Goal: Task Accomplishment & Management: Use online tool/utility

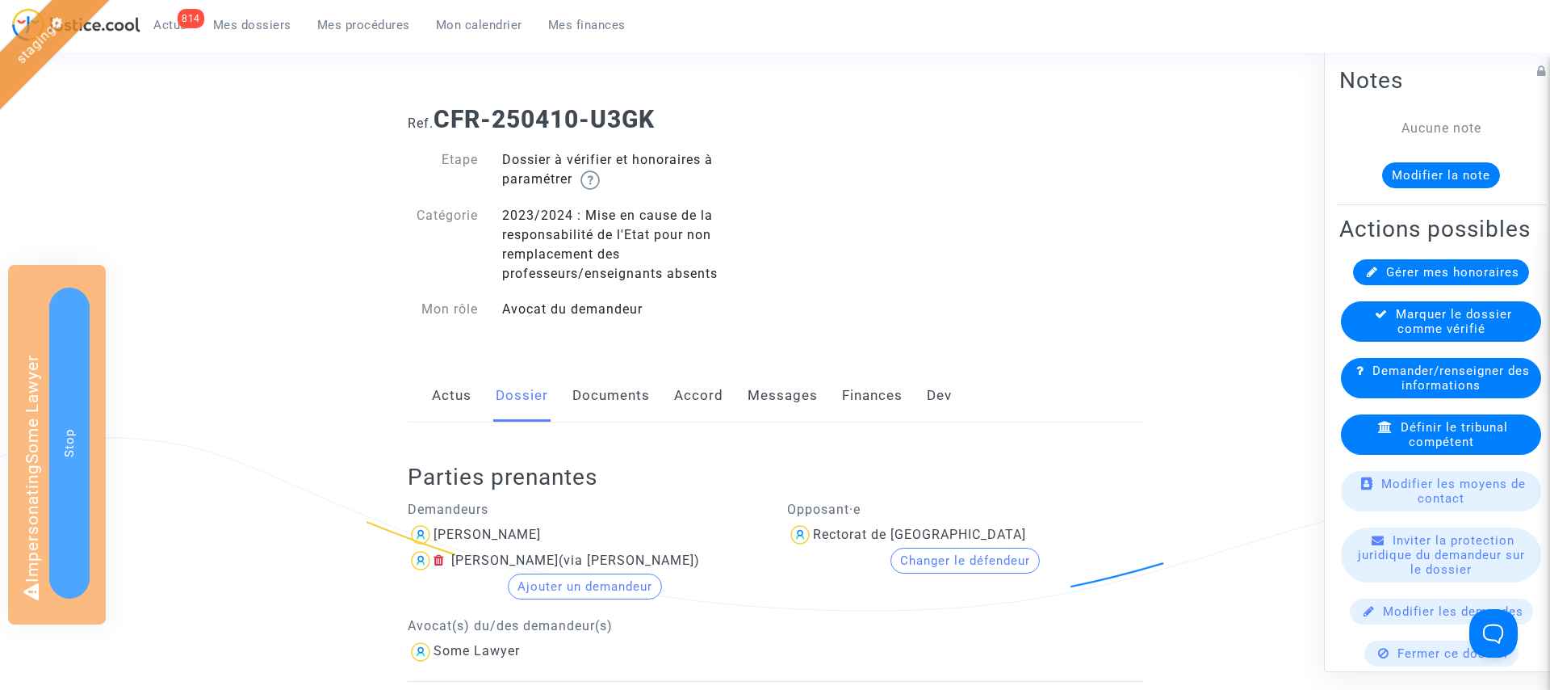
click at [624, 392] on link "Documents" at bounding box center [611, 395] width 78 height 53
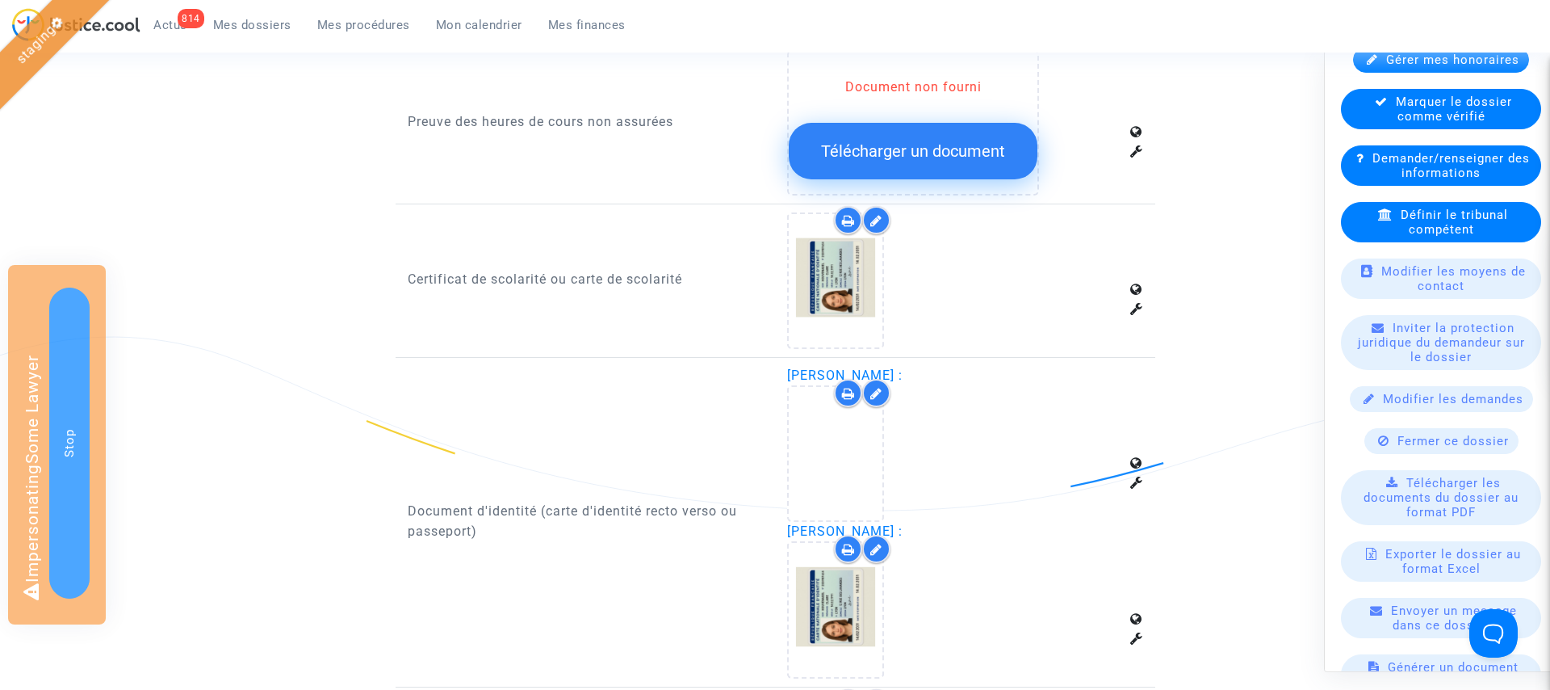
scroll to position [307, 0]
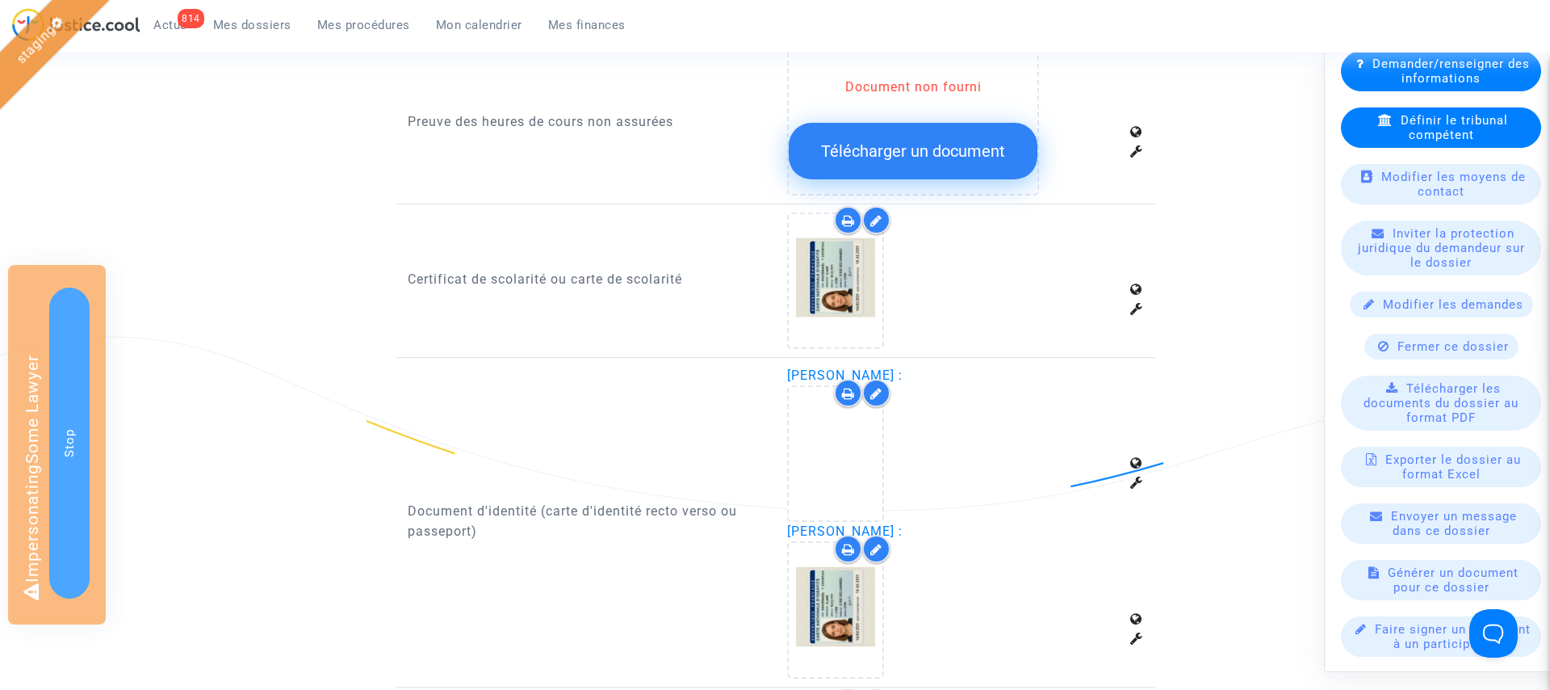
click at [1421, 580] on span "Générer un document pour ce dossier" at bounding box center [1453, 579] width 131 height 29
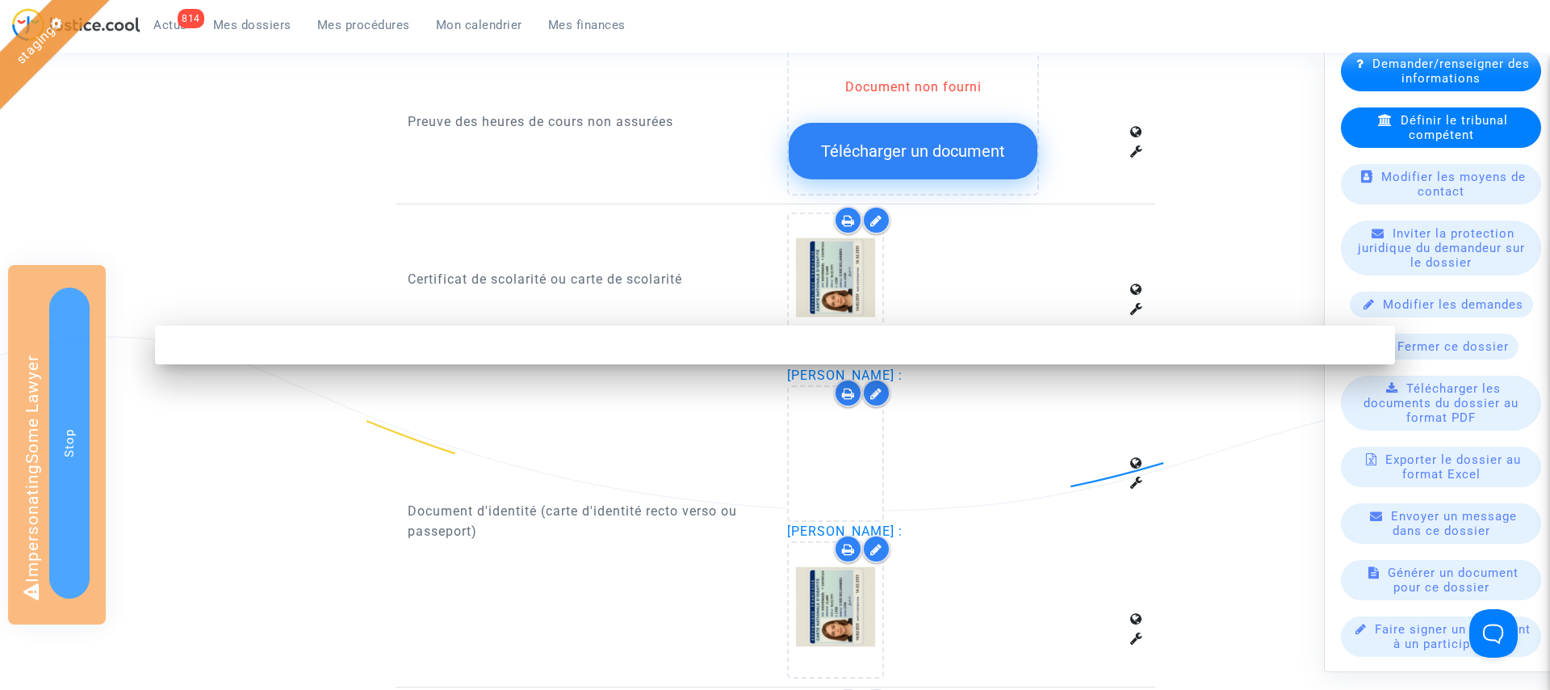
scroll to position [0, 0]
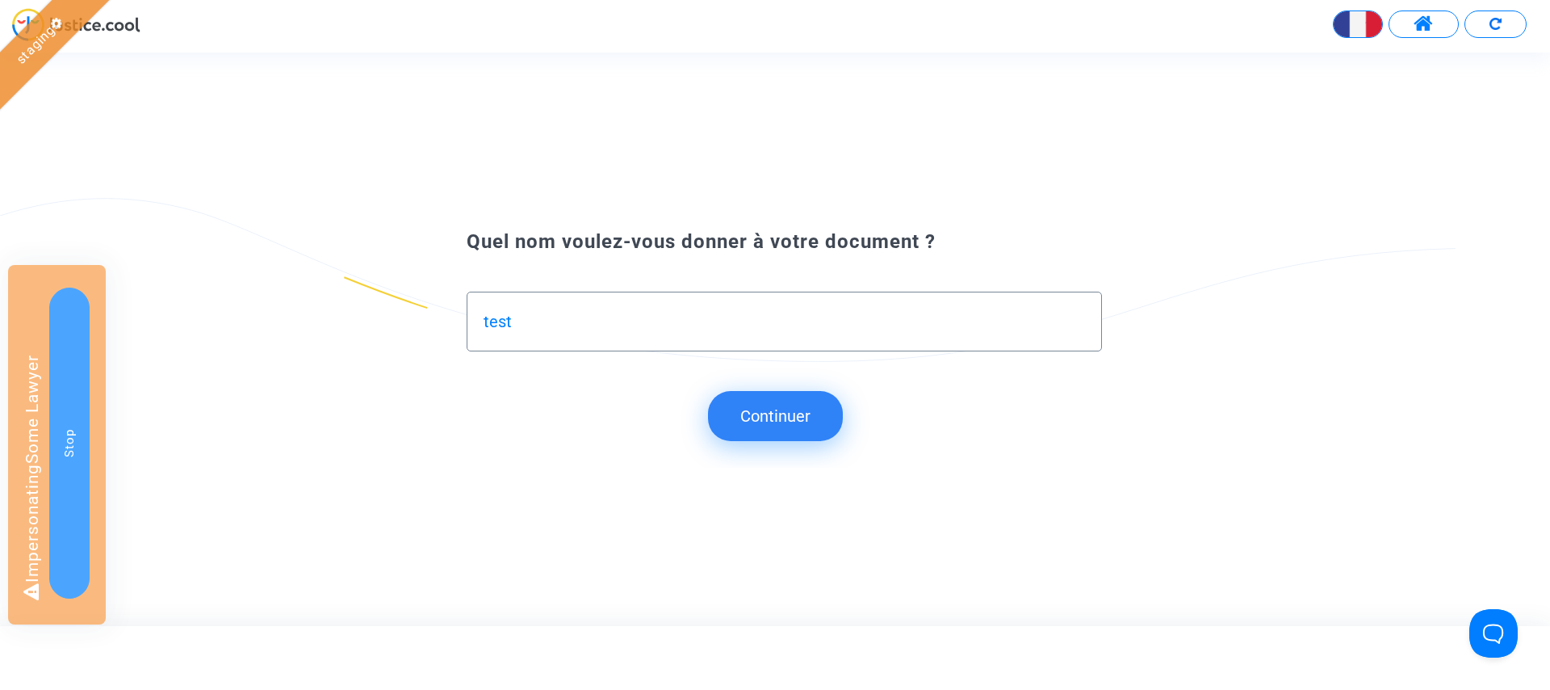
type input "test"
click at [757, 421] on button "Continuer" at bounding box center [775, 416] width 135 height 50
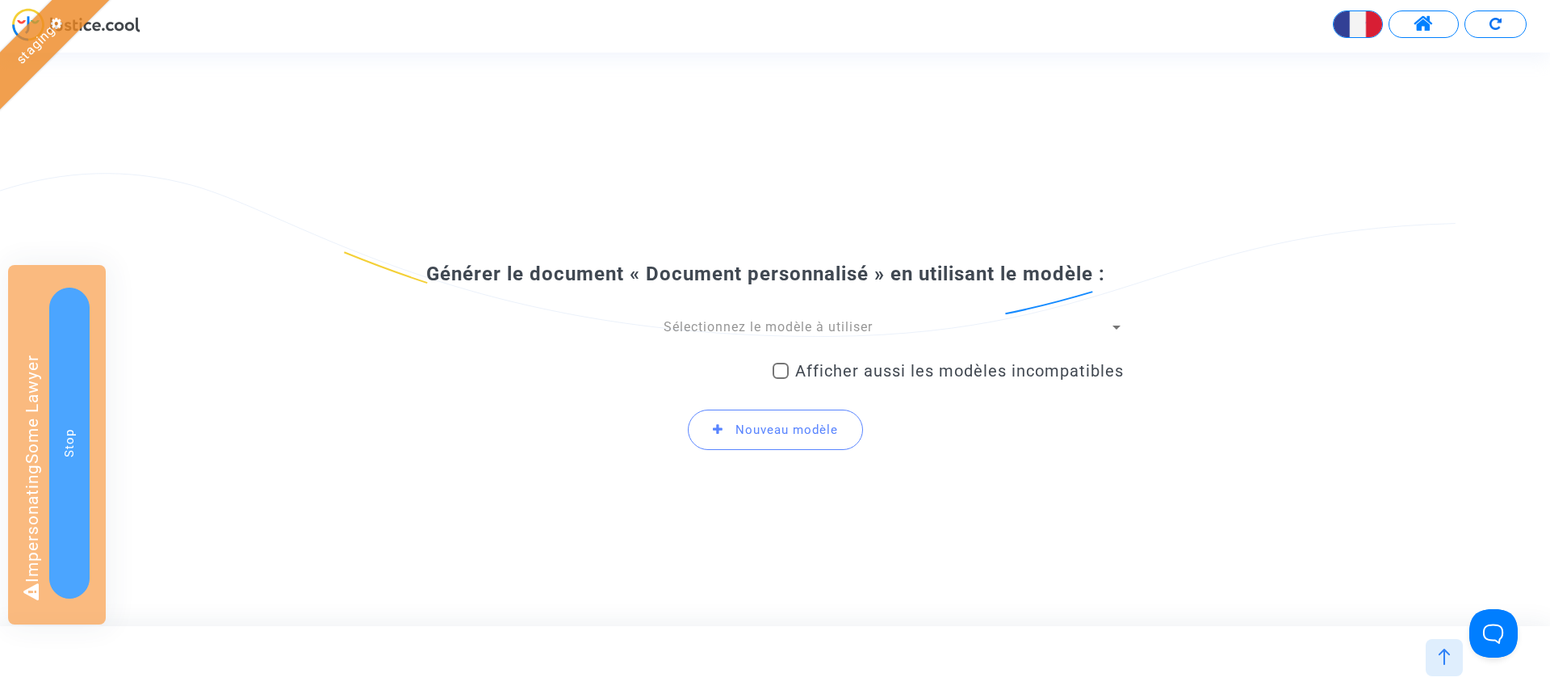
click at [719, 318] on div "Sélectionnez le modèle à utiliser" at bounding box center [767, 327] width 683 height 18
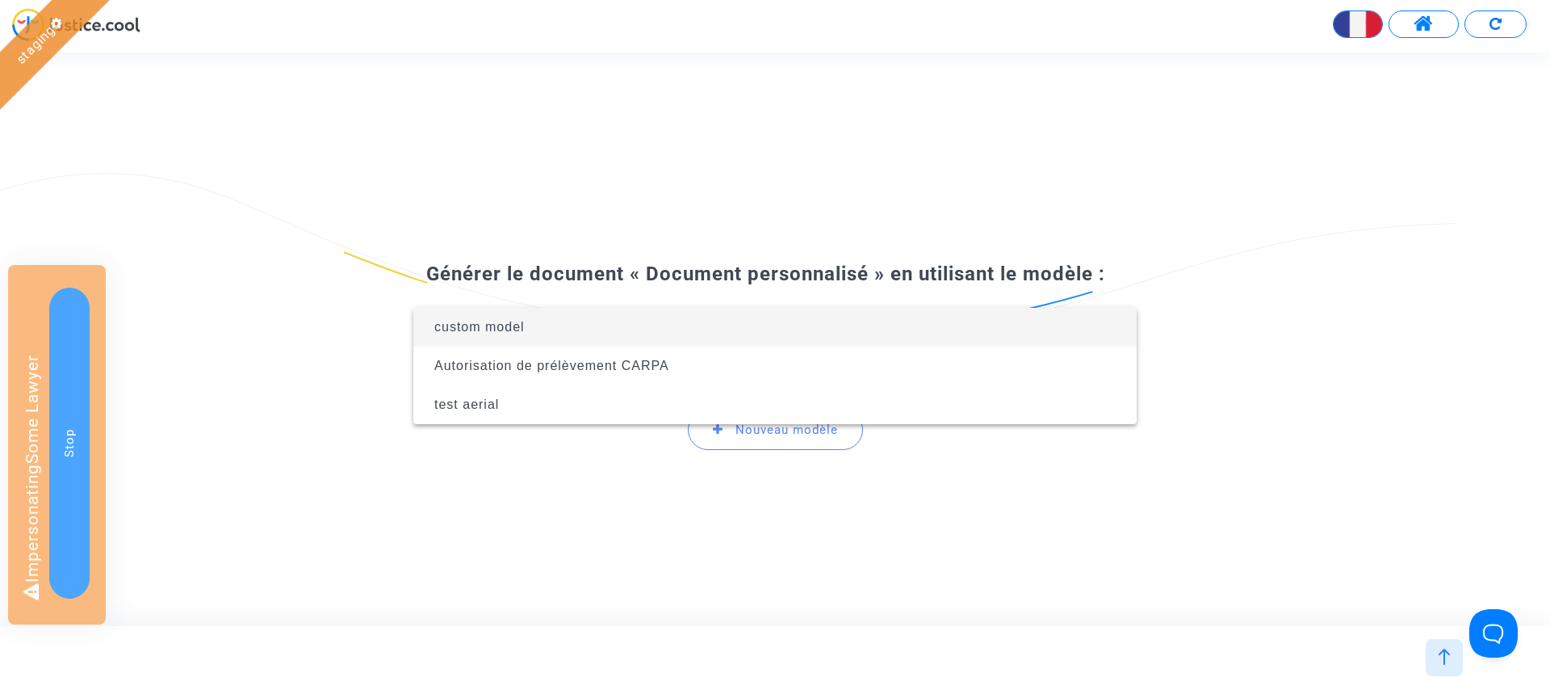
click at [687, 329] on span "custom model" at bounding box center [775, 327] width 698 height 39
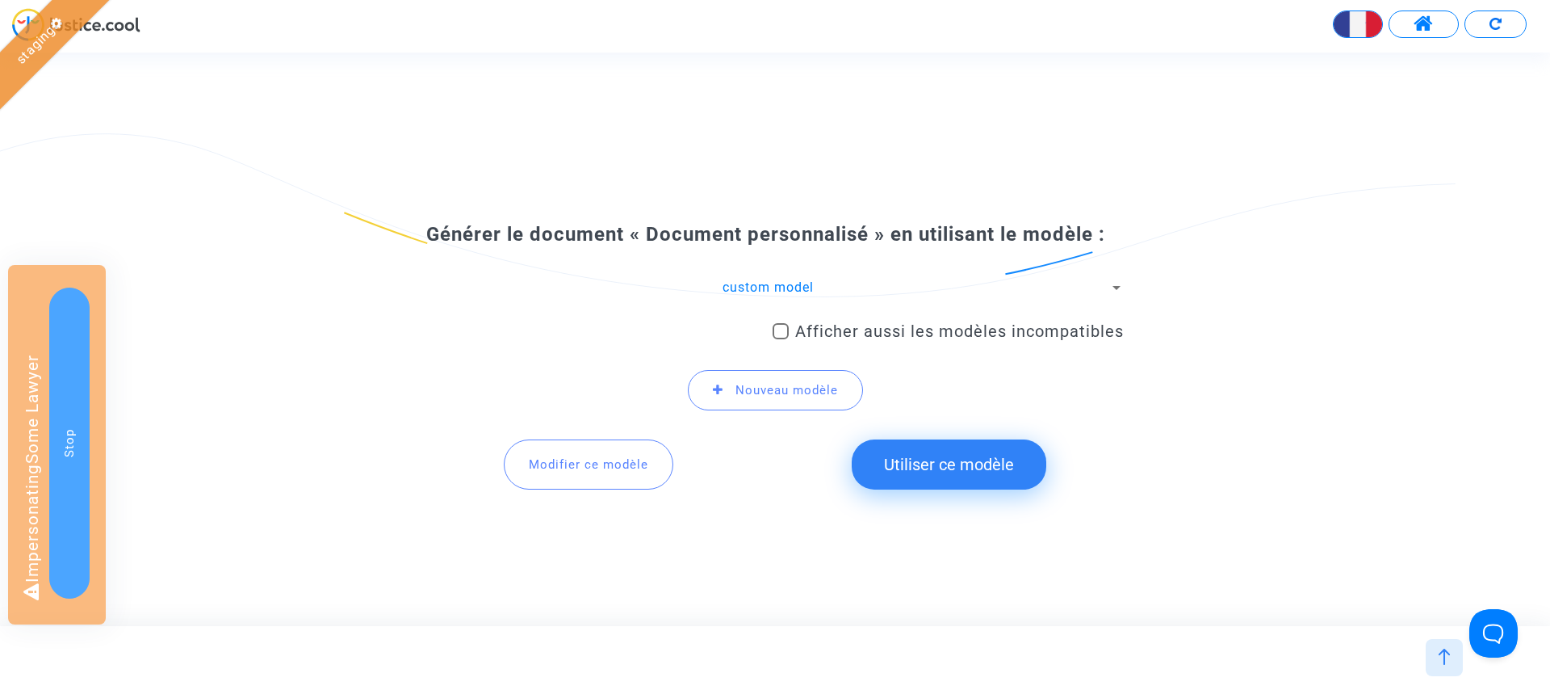
click at [562, 472] on button "Modifier ce modèle" at bounding box center [589, 464] width 170 height 50
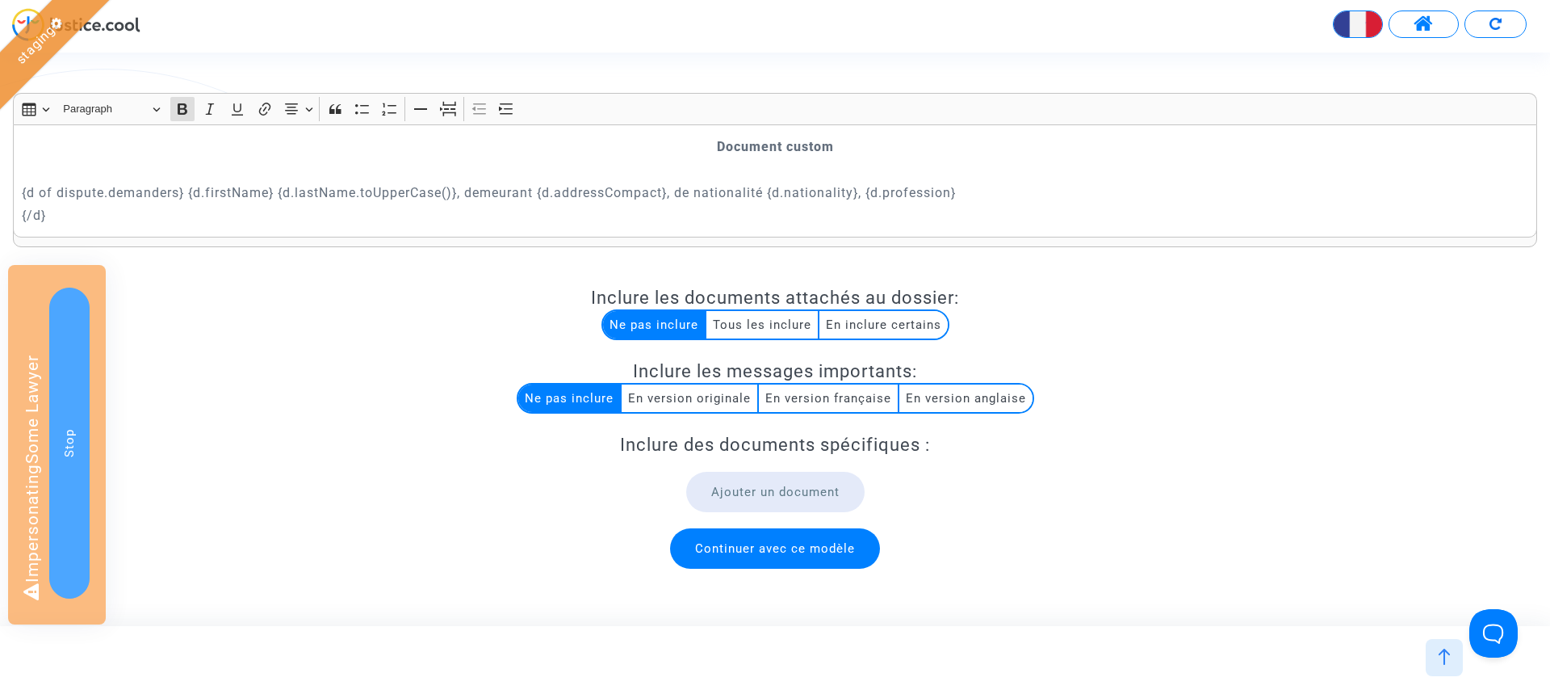
click at [996, 211] on p "{/d}" at bounding box center [775, 215] width 1507 height 20
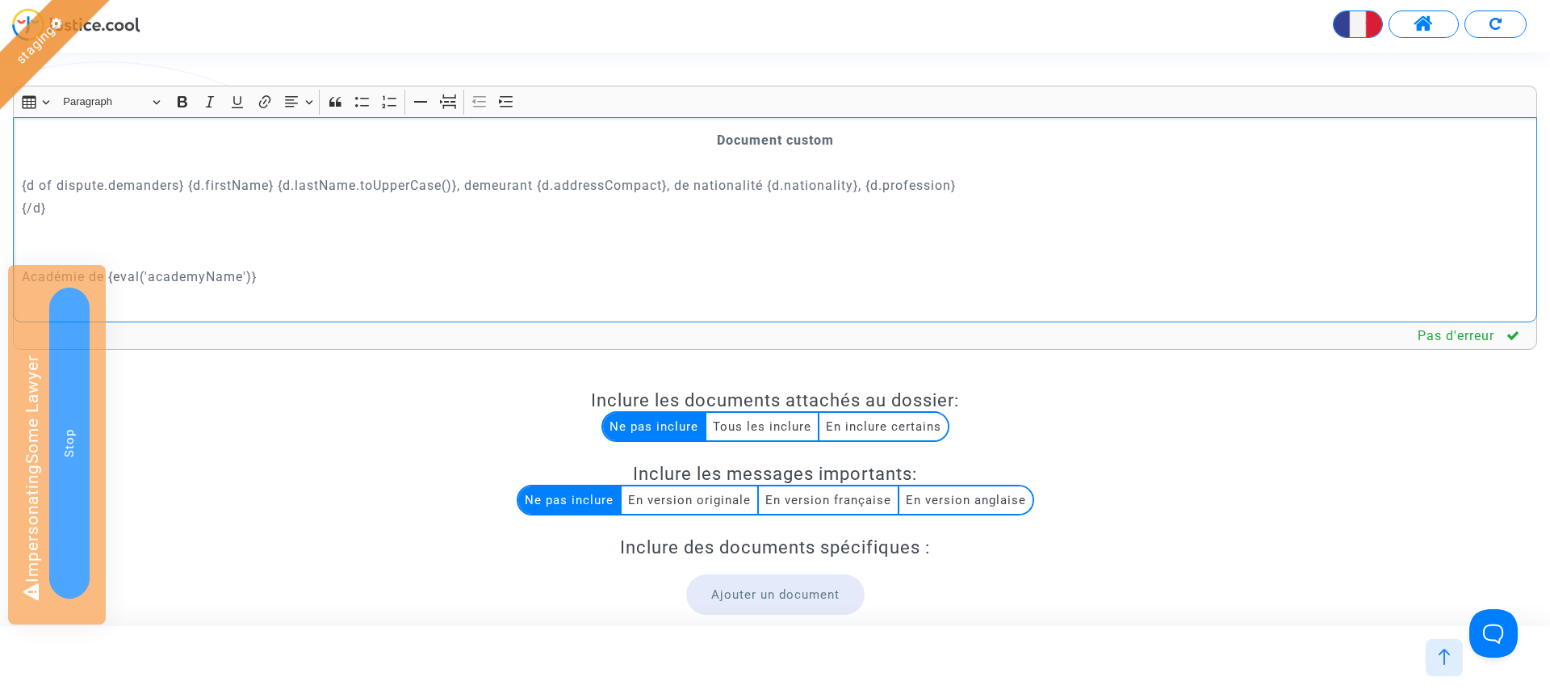
scroll to position [157, 0]
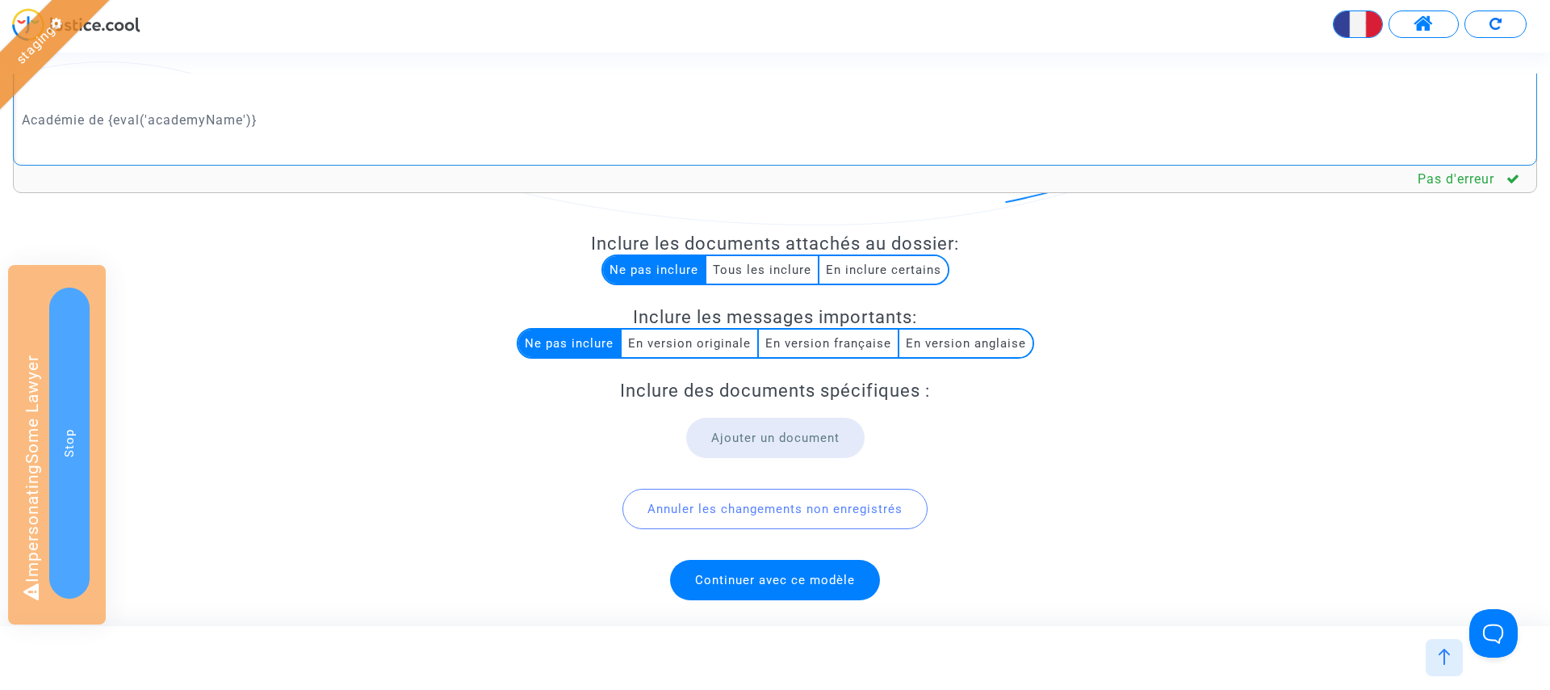
click at [783, 566] on span "Continuer avec ce modèle" at bounding box center [775, 580] width 210 height 40
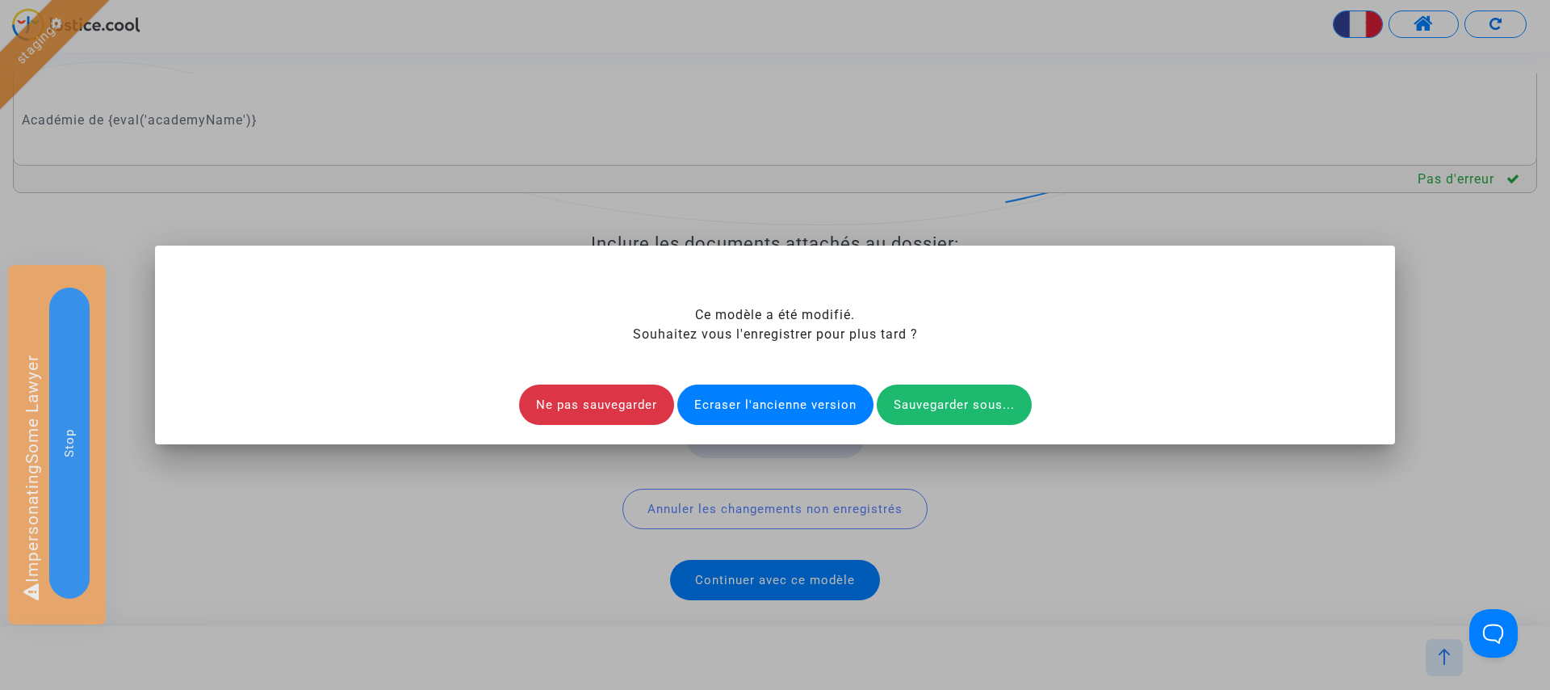
click at [768, 393] on div "Ecraser l'ancienne version" at bounding box center [775, 404] width 196 height 40
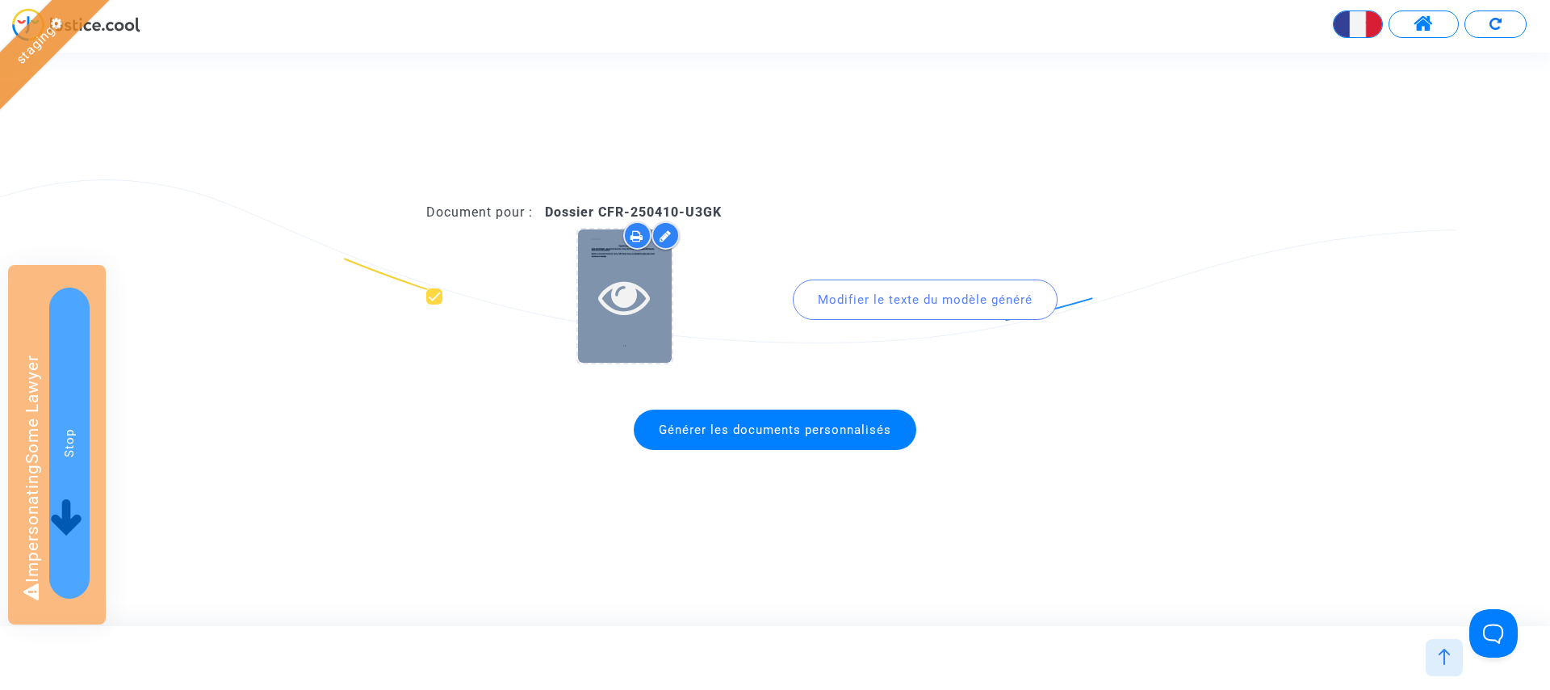
click at [619, 297] on icon at bounding box center [624, 296] width 52 height 52
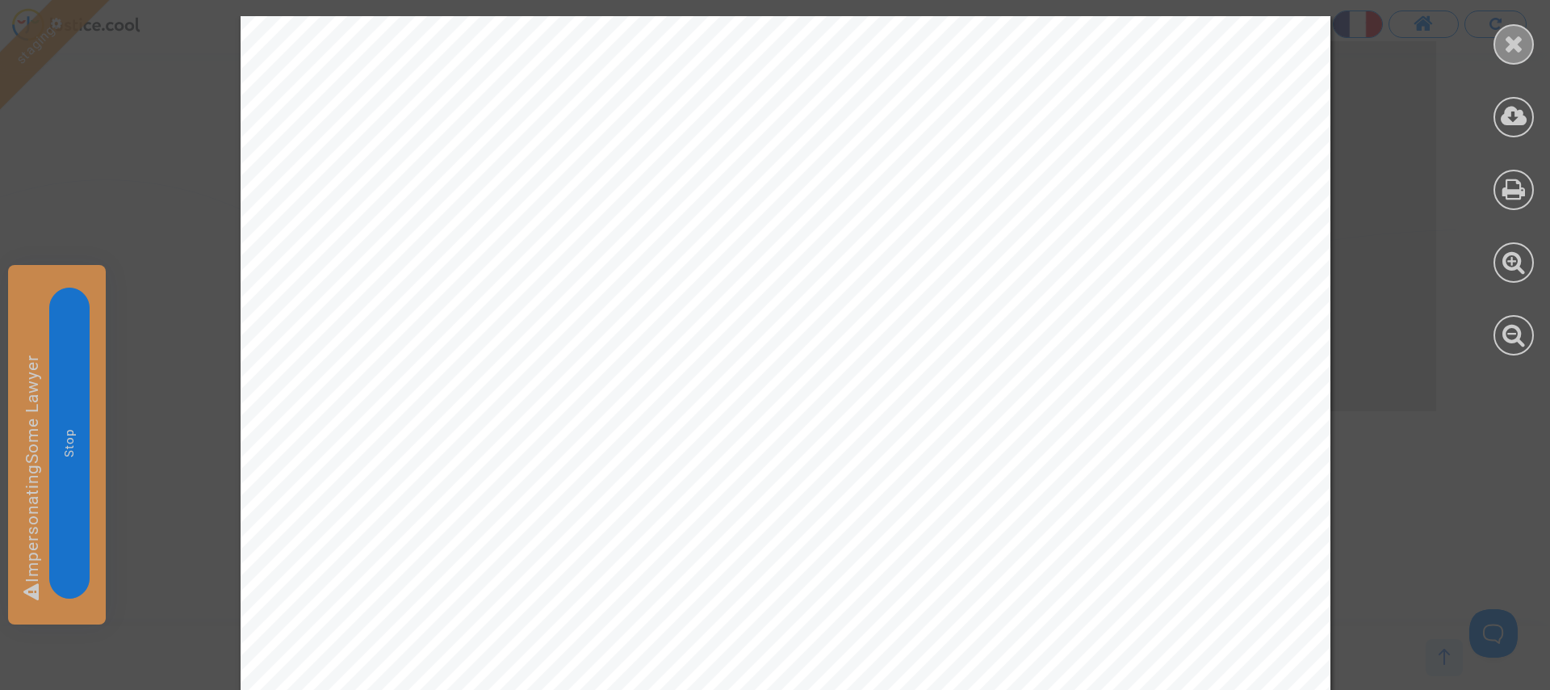
click at [1518, 27] on div at bounding box center [1514, 44] width 40 height 40
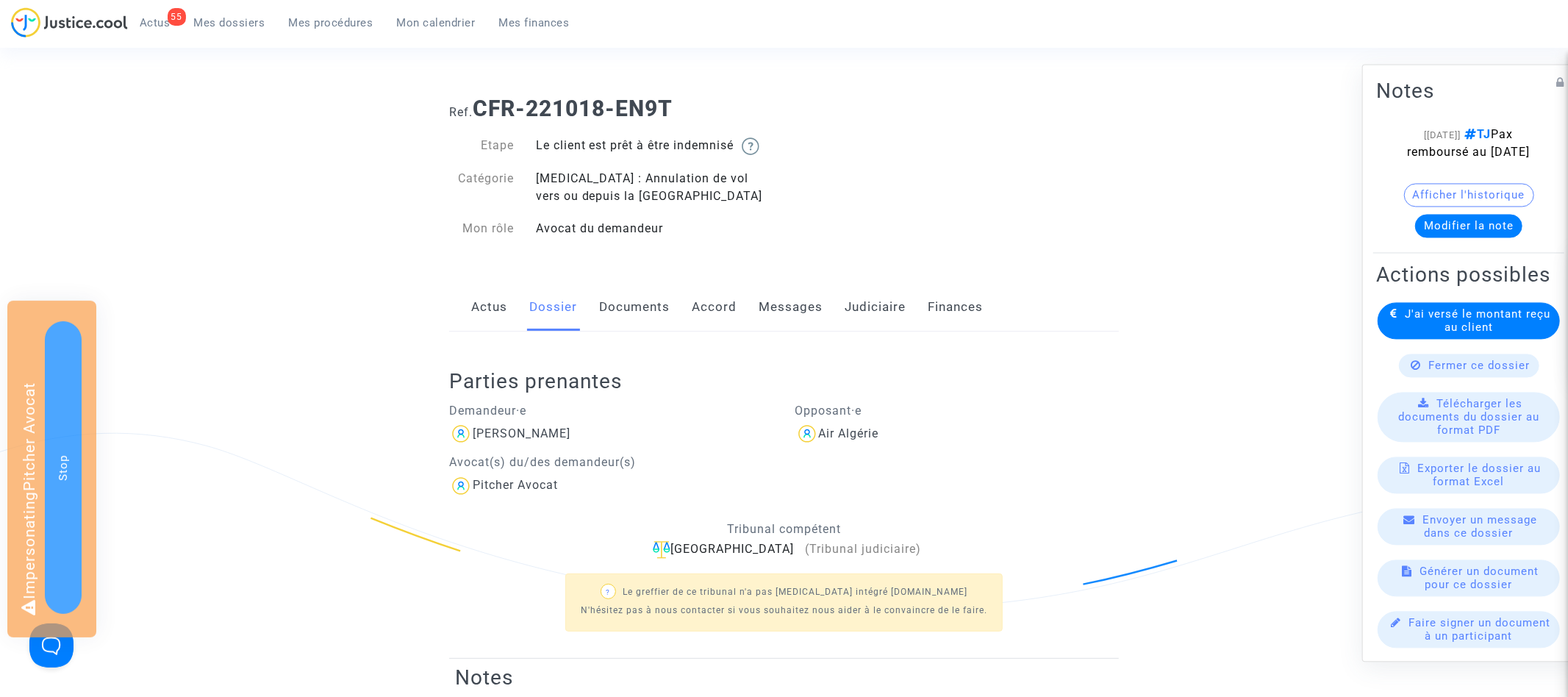
click at [786, 312] on link "Messages" at bounding box center [790, 307] width 64 height 48
